Goal: Task Accomplishment & Management: Complete application form

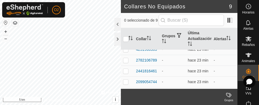
scroll to position [6, 0]
click at [131, 40] on icon "Activar para ordenar" at bounding box center [130, 38] width 4 height 4
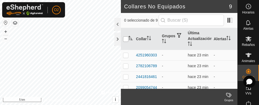
click at [124, 40] on input "checkbox" at bounding box center [125, 38] width 5 height 5
checkbox input "true"
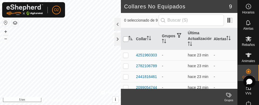
checkbox input "true"
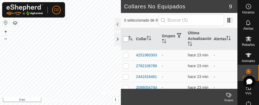
checkbox input "true"
click at [126, 39] on input "checkbox" at bounding box center [125, 38] width 5 height 5
checkbox input "false"
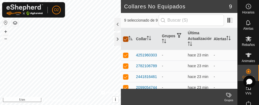
checkbox input "false"
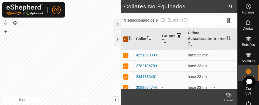
checkbox input "false"
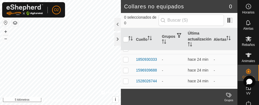
scroll to position [40, 0]
click at [151, 73] on div "1596939688" at bounding box center [146, 70] width 21 height 6
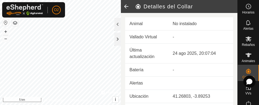
click at [142, 22] on td "Animal" at bounding box center [146, 23] width 43 height 13
click at [186, 23] on div "No instalado" at bounding box center [201, 24] width 56 height 6
click at [248, 61] on span "Animales" at bounding box center [248, 60] width 13 height 3
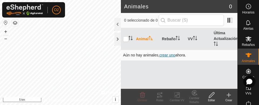
click at [170, 57] on span "crear uno" at bounding box center [167, 55] width 16 height 4
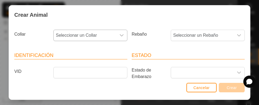
click at [120, 35] on icon "dropdown trigger" at bounding box center [122, 35] width 4 height 4
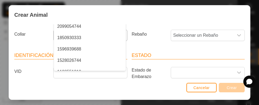
scroll to position [41, 0]
click at [74, 48] on span "1596939688" at bounding box center [69, 49] width 24 height 6
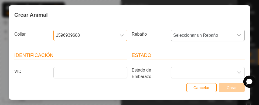
click at [237, 35] on icon "dropdown trigger" at bounding box center [239, 36] width 4 height 2
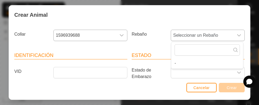
click at [237, 37] on icon "dropdown trigger" at bounding box center [239, 35] width 4 height 4
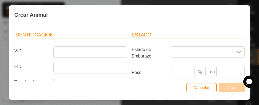
scroll to position [22, 0]
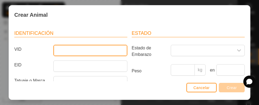
click at [95, 51] on input "VID" at bounding box center [90, 50] width 74 height 11
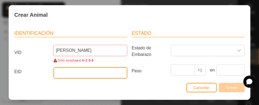
click at [89, 75] on input "EID" at bounding box center [90, 72] width 74 height 11
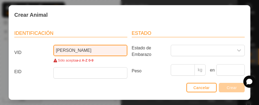
click at [107, 51] on input "[PERSON_NAME]" at bounding box center [90, 50] width 74 height 11
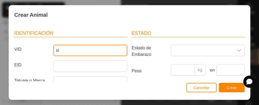
type input "s"
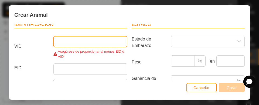
scroll to position [30, 0]
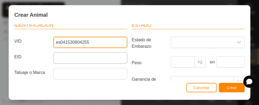
type input "es041530604255"
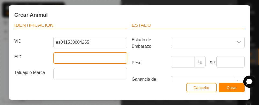
click at [105, 60] on input "EID" at bounding box center [90, 57] width 74 height 11
click at [111, 60] on input "EID" at bounding box center [90, 57] width 74 height 11
type input "s"
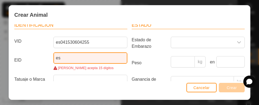
type input "e"
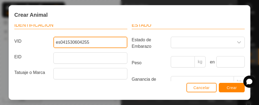
click at [100, 43] on input "es041530604255" at bounding box center [90, 42] width 74 height 11
type input "e"
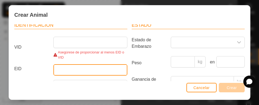
click at [63, 70] on input "EID" at bounding box center [90, 69] width 74 height 11
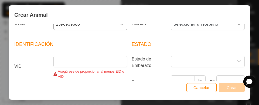
scroll to position [11, 0]
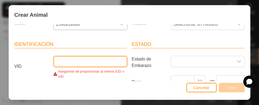
click at [67, 62] on input "VID" at bounding box center [90, 61] width 74 height 11
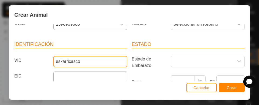
type input "eskarricasco"
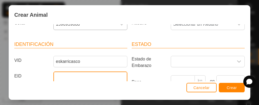
click at [66, 76] on input "EID" at bounding box center [90, 76] width 74 height 11
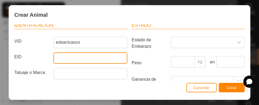
scroll to position [32, 0]
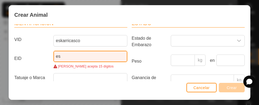
type input "e"
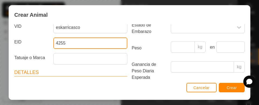
scroll to position [54, 0]
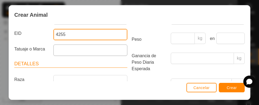
type input "4255"
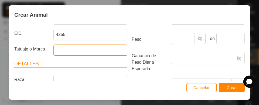
click at [77, 52] on input "Tatuaje o Marca" at bounding box center [90, 50] width 74 height 11
type input "[PERSON_NAME]"
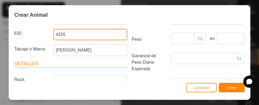
click at [69, 35] on input "4255" at bounding box center [90, 34] width 74 height 11
type input "4"
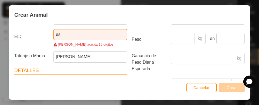
type input "e"
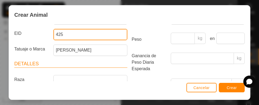
type input "4255"
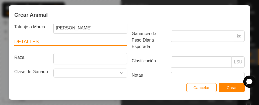
scroll to position [79, 0]
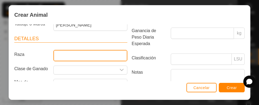
click at [106, 59] on input "Raza" at bounding box center [90, 55] width 74 height 11
type input "galoway"
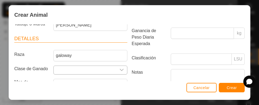
click at [120, 70] on icon "dropdown trigger" at bounding box center [122, 70] width 4 height 4
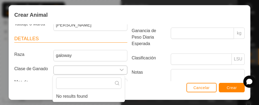
click at [97, 71] on input "Seleccione o ingrese una Clase de Ganado" at bounding box center [85, 70] width 63 height 8
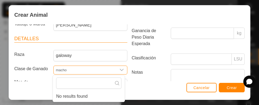
type input "macho"
click at [153, 87] on div "Cancelar Crear" at bounding box center [129, 90] width 241 height 18
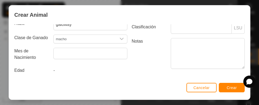
scroll to position [109, 0]
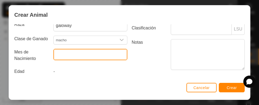
click at [102, 54] on body "O2 Horarios Alertas Rebaños Animales Collares VVs Estado Infra Mapa de Calor Ay…" at bounding box center [129, 52] width 259 height 105
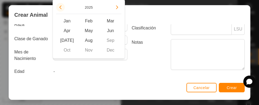
click at [62, 7] on icon "Previous Year" at bounding box center [60, 7] width 4 height 4
click at [60, 7] on icon "Previous Year" at bounding box center [60, 7] width 2 height 4
click at [112, 52] on span "Dec" at bounding box center [111, 50] width 22 height 10
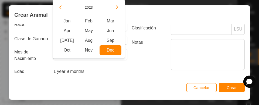
type input "[DATE]"
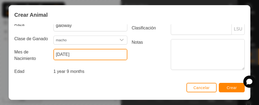
scroll to position [111, 0]
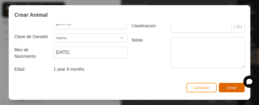
click at [236, 90] on button "Crear" at bounding box center [232, 87] width 26 height 9
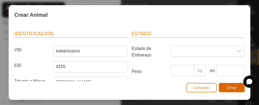
scroll to position [42, 0]
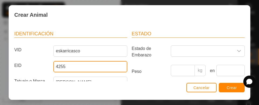
click at [71, 67] on input "4255" at bounding box center [90, 66] width 74 height 11
type input "4"
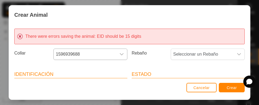
scroll to position [0, 0]
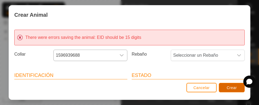
click at [229, 90] on span "Crear" at bounding box center [232, 88] width 10 height 4
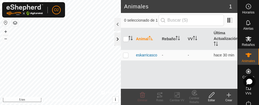
click at [115, 40] on div at bounding box center [117, 39] width 6 height 13
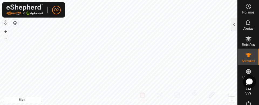
click at [245, 78] on div at bounding box center [249, 81] width 13 height 13
click at [251, 84] on div at bounding box center [249, 81] width 13 height 13
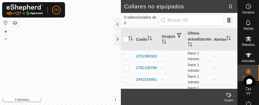
click at [252, 59] on font "Animales" at bounding box center [248, 61] width 13 height 4
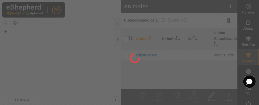
click at [241, 76] on div at bounding box center [129, 52] width 259 height 105
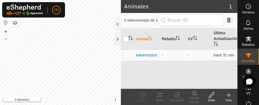
click at [246, 76] on div at bounding box center [249, 81] width 13 height 13
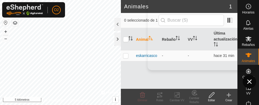
click at [248, 86] on div at bounding box center [249, 81] width 13 height 13
click at [120, 39] on div at bounding box center [117, 39] width 6 height 13
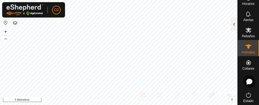
scroll to position [8, 0]
click at [246, 36] on font "Rebaños" at bounding box center [248, 37] width 13 height 4
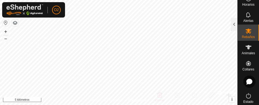
click at [247, 50] on es-animals-svg-icon at bounding box center [249, 47] width 10 height 9
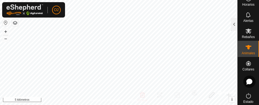
click at [246, 54] on font "Animales" at bounding box center [248, 53] width 13 height 4
checkbox input "true"
checkbox input "false"
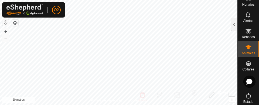
checkbox input "true"
checkbox input "false"
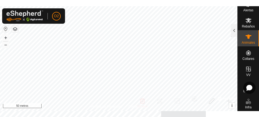
scroll to position [25, 0]
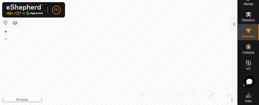
click at [247, 67] on es-virtualpaddocks-svg-icon at bounding box center [249, 63] width 10 height 9
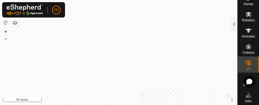
click at [246, 67] on font "VV" at bounding box center [248, 69] width 4 height 4
click at [247, 50] on icon at bounding box center [248, 46] width 6 height 6
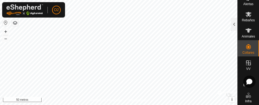
click at [246, 52] on font "Collares" at bounding box center [248, 53] width 12 height 4
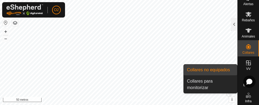
click at [222, 70] on font "Collares no equipados" at bounding box center [208, 69] width 43 height 5
